Goal: Understand process/instructions

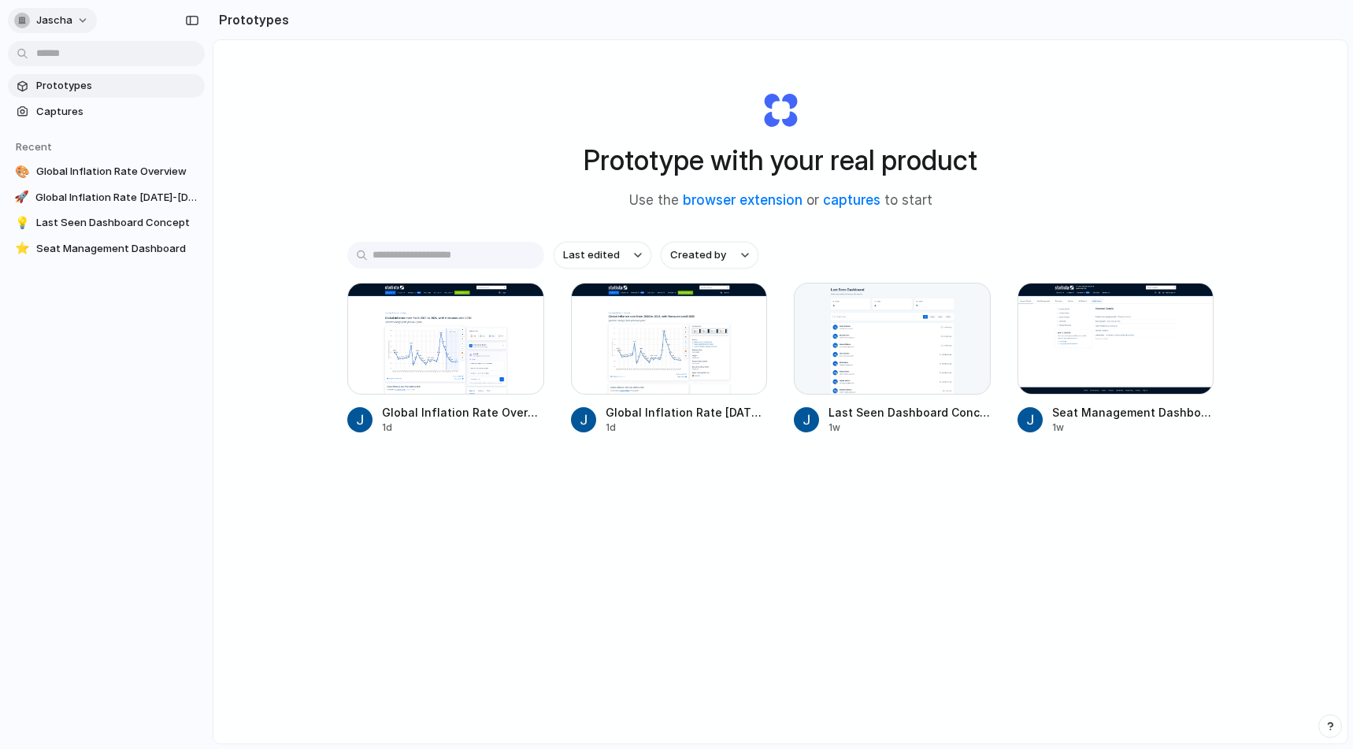
click at [82, 20] on button "jascha" at bounding box center [52, 20] width 89 height 25
click at [82, 20] on div "Settings Invite members Change theme Sign out" at bounding box center [676, 374] width 1353 height 749
click at [769, 201] on link "browser extension" at bounding box center [743, 200] width 120 height 16
drag, startPoint x: 409, startPoint y: 358, endPoint x: 428, endPoint y: 359, distance: 18.1
click at [428, 359] on div at bounding box center [445, 339] width 197 height 112
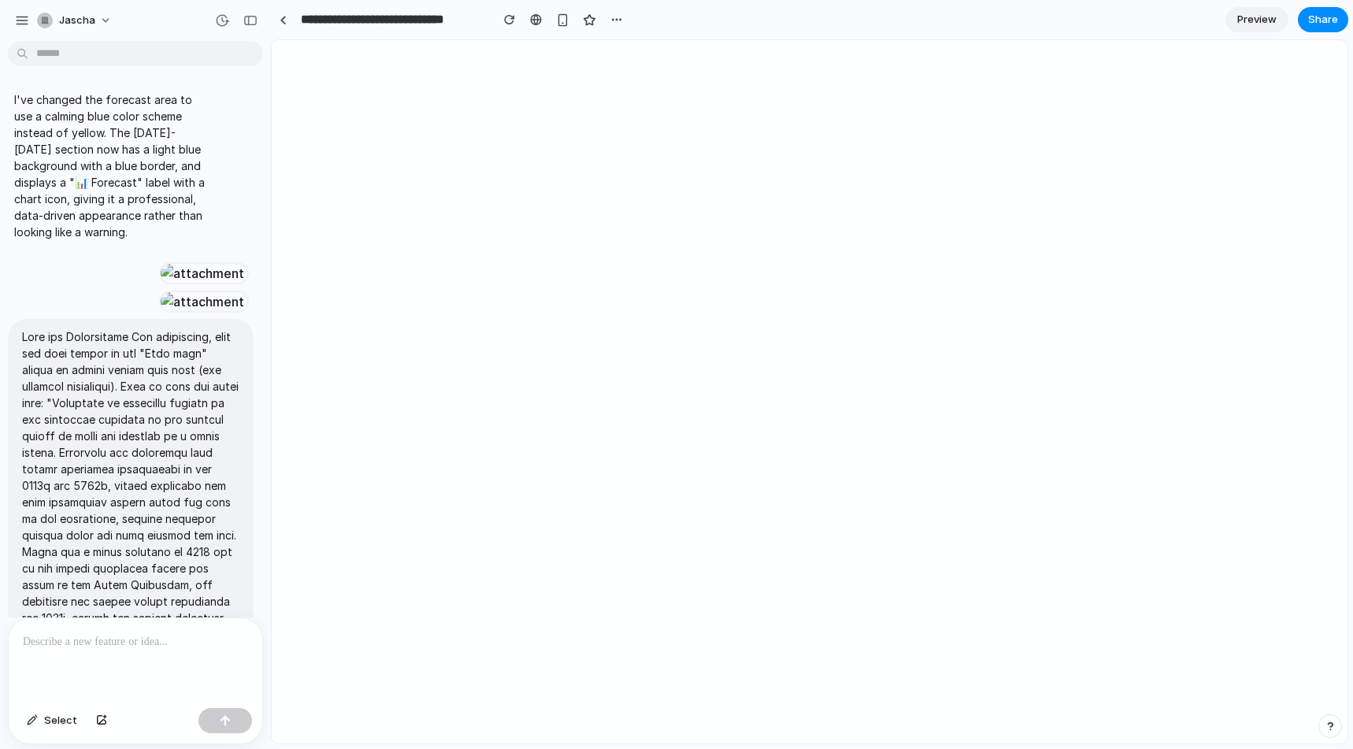
scroll to position [6171, 0]
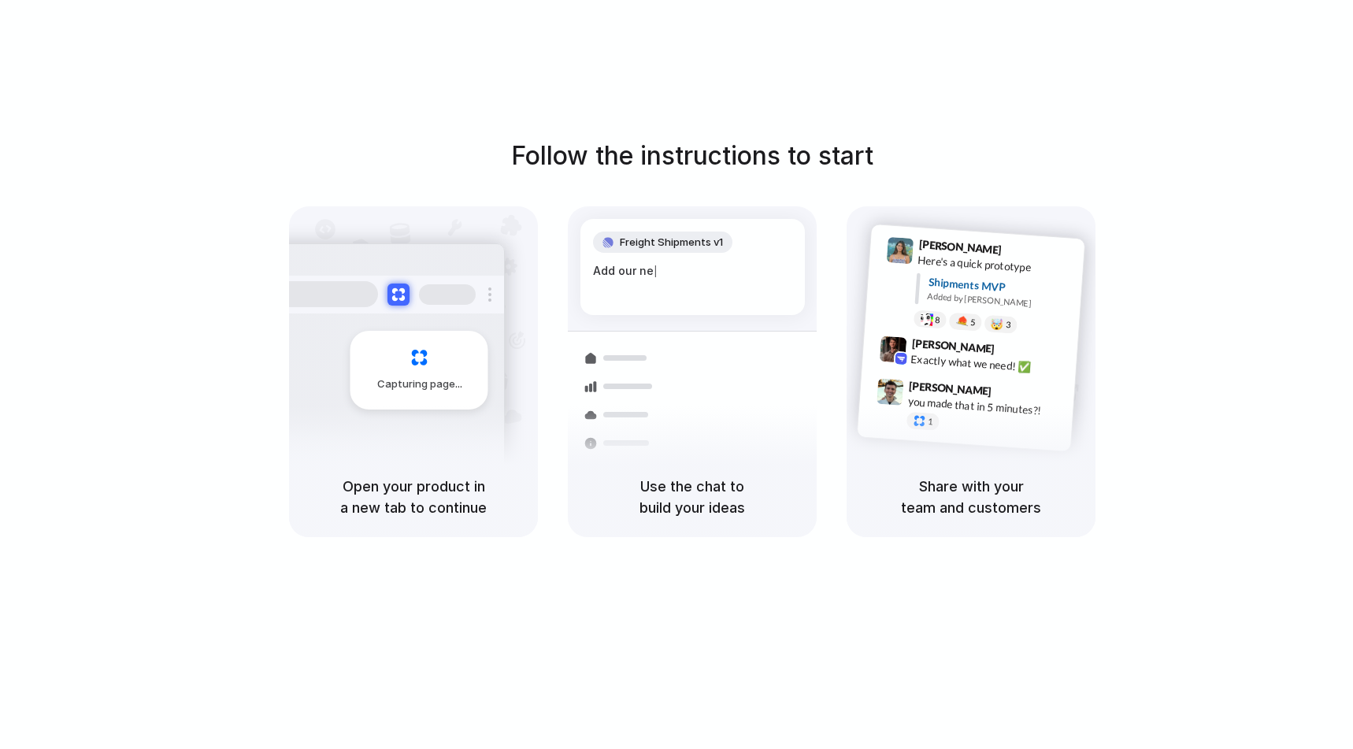
click at [775, 664] on div "Follow the instructions to start Capturing page Open your product in a new tab …" at bounding box center [692, 390] width 1384 height 780
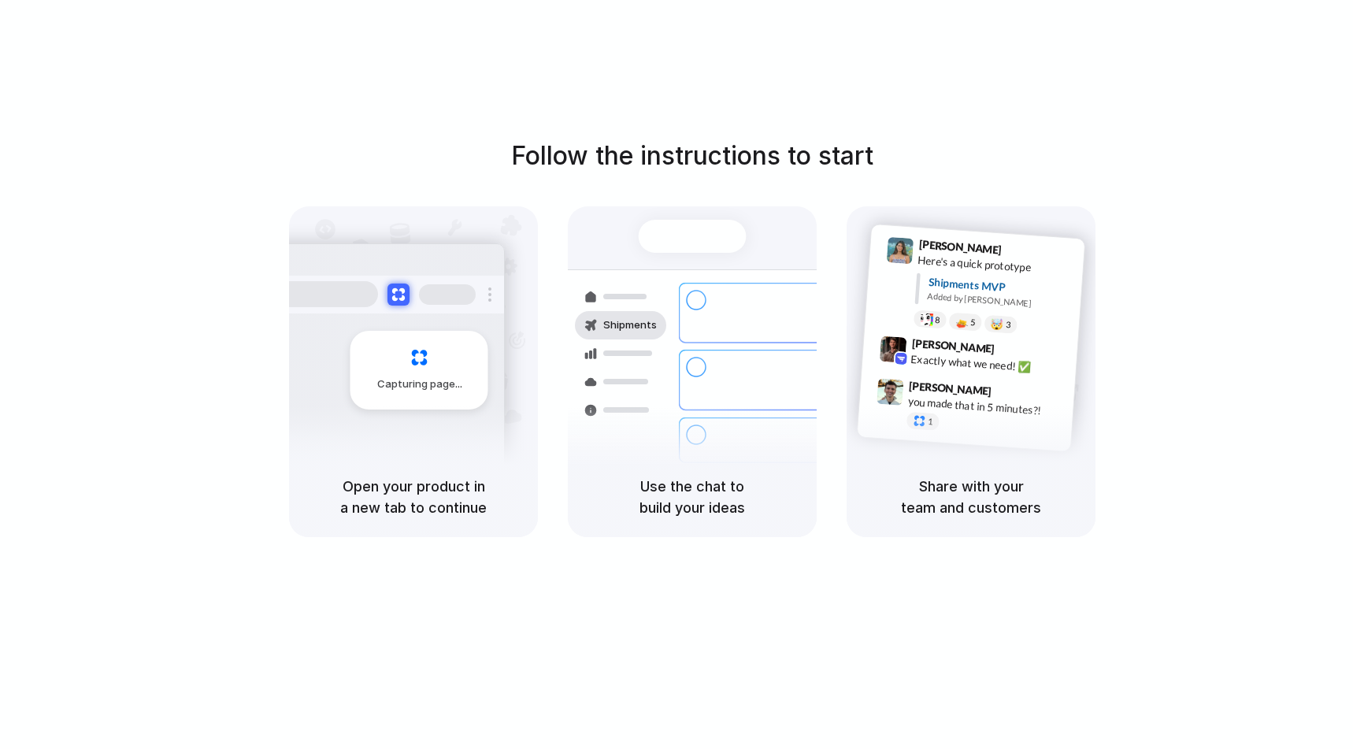
click at [156, 166] on div "Follow the instructions to start Capturing page Open your product in a new tab …" at bounding box center [692, 337] width 1353 height 400
